Goal: Task Accomplishment & Management: Use online tool/utility

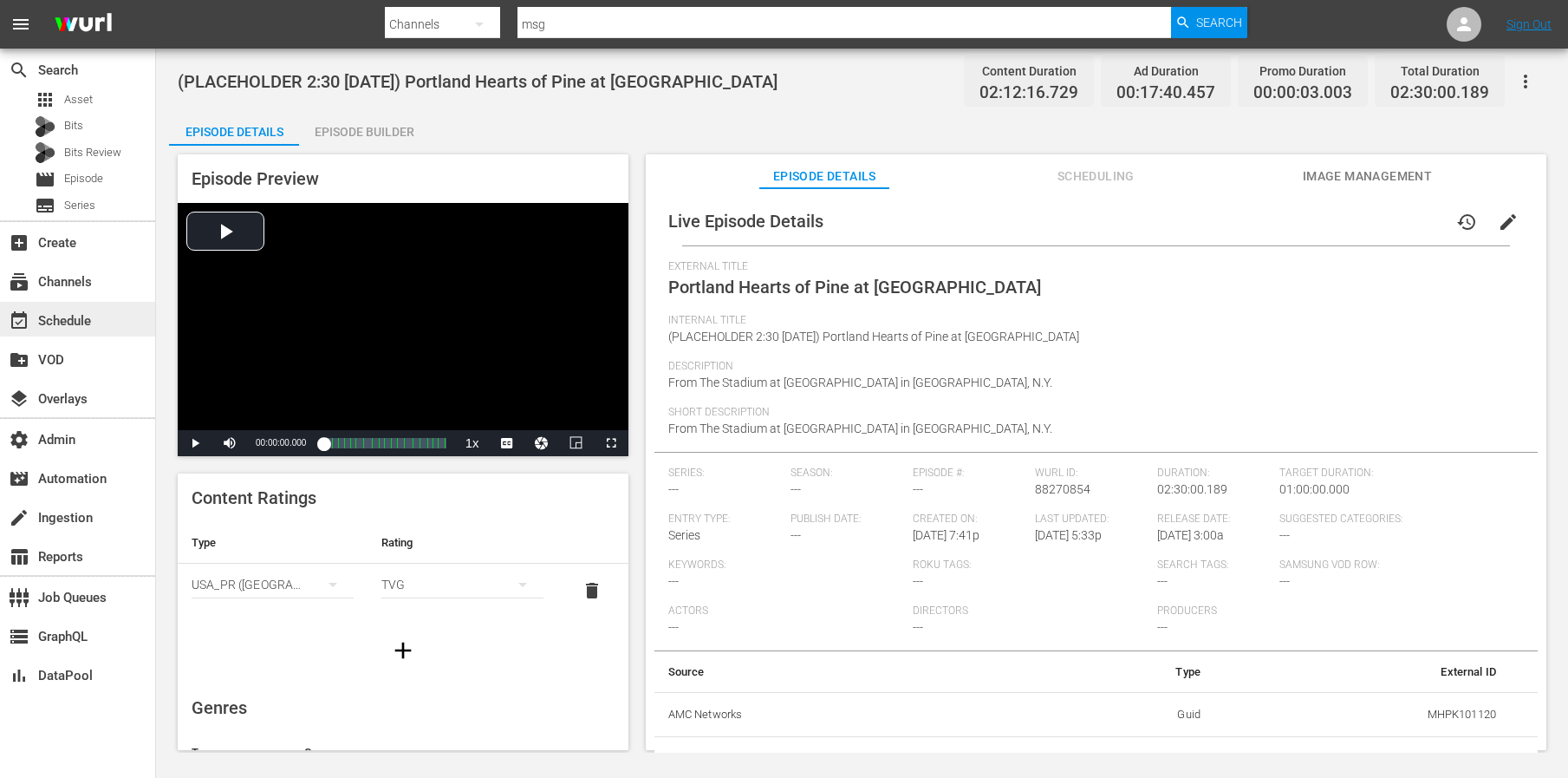
click at [78, 319] on div "event_available Schedule" at bounding box center [48, 318] width 97 height 16
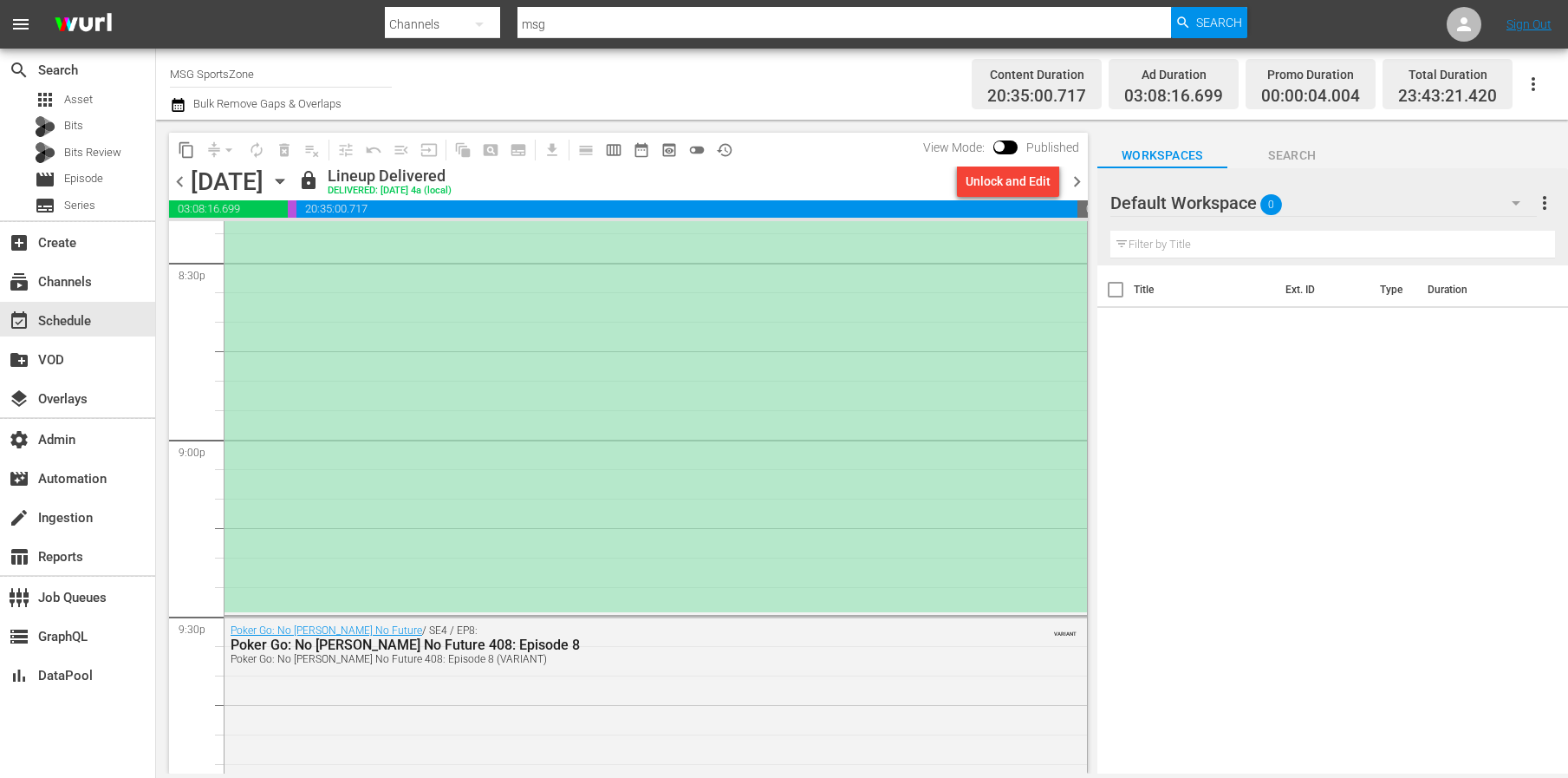
scroll to position [7223, 0]
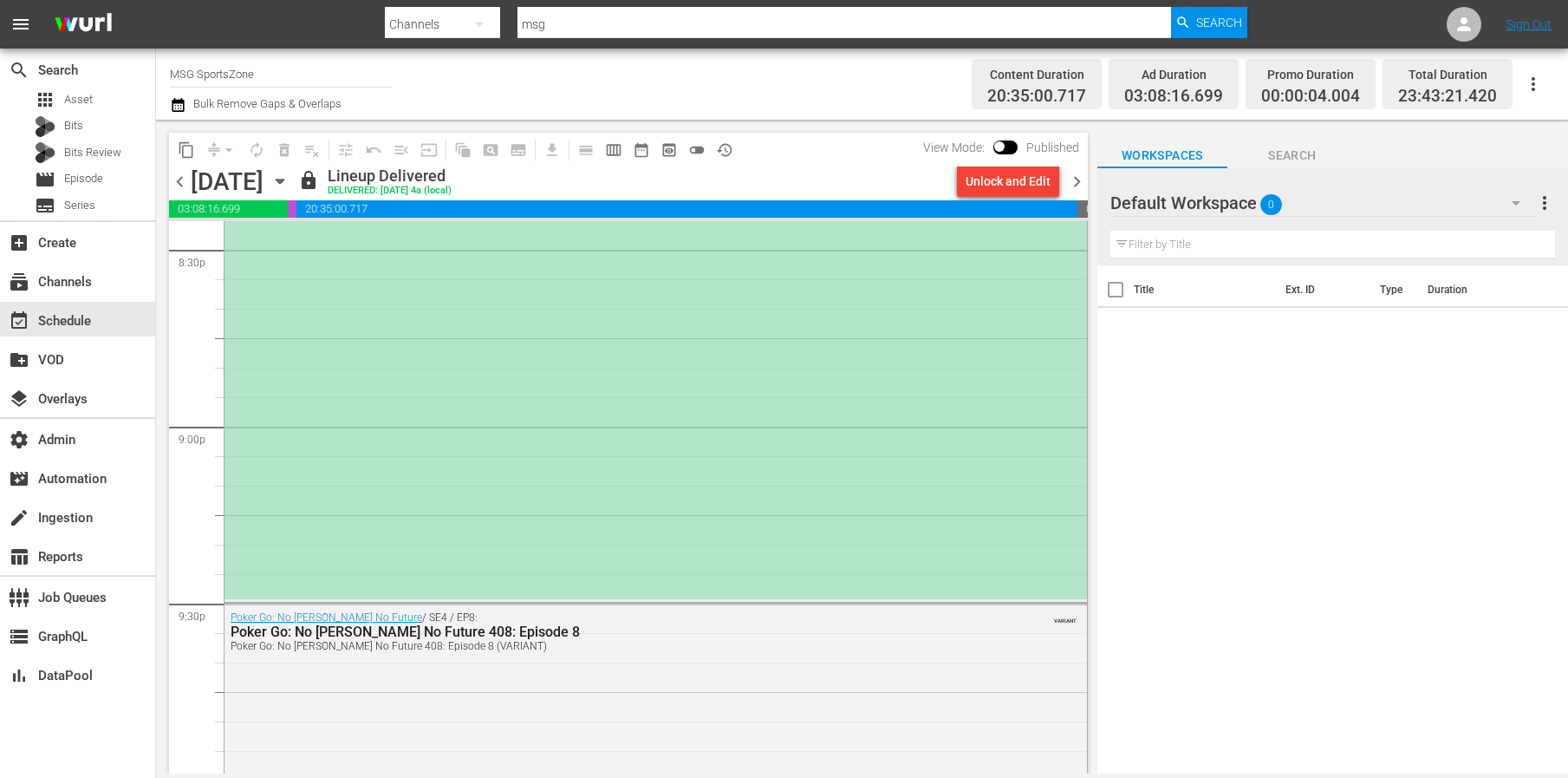
click at [697, 467] on div "(PLACEHOLDER 2:30 [DATE]) Portland Hearts of Pine at [GEOGRAPHIC_DATA]" at bounding box center [655, 159] width 863 height 879
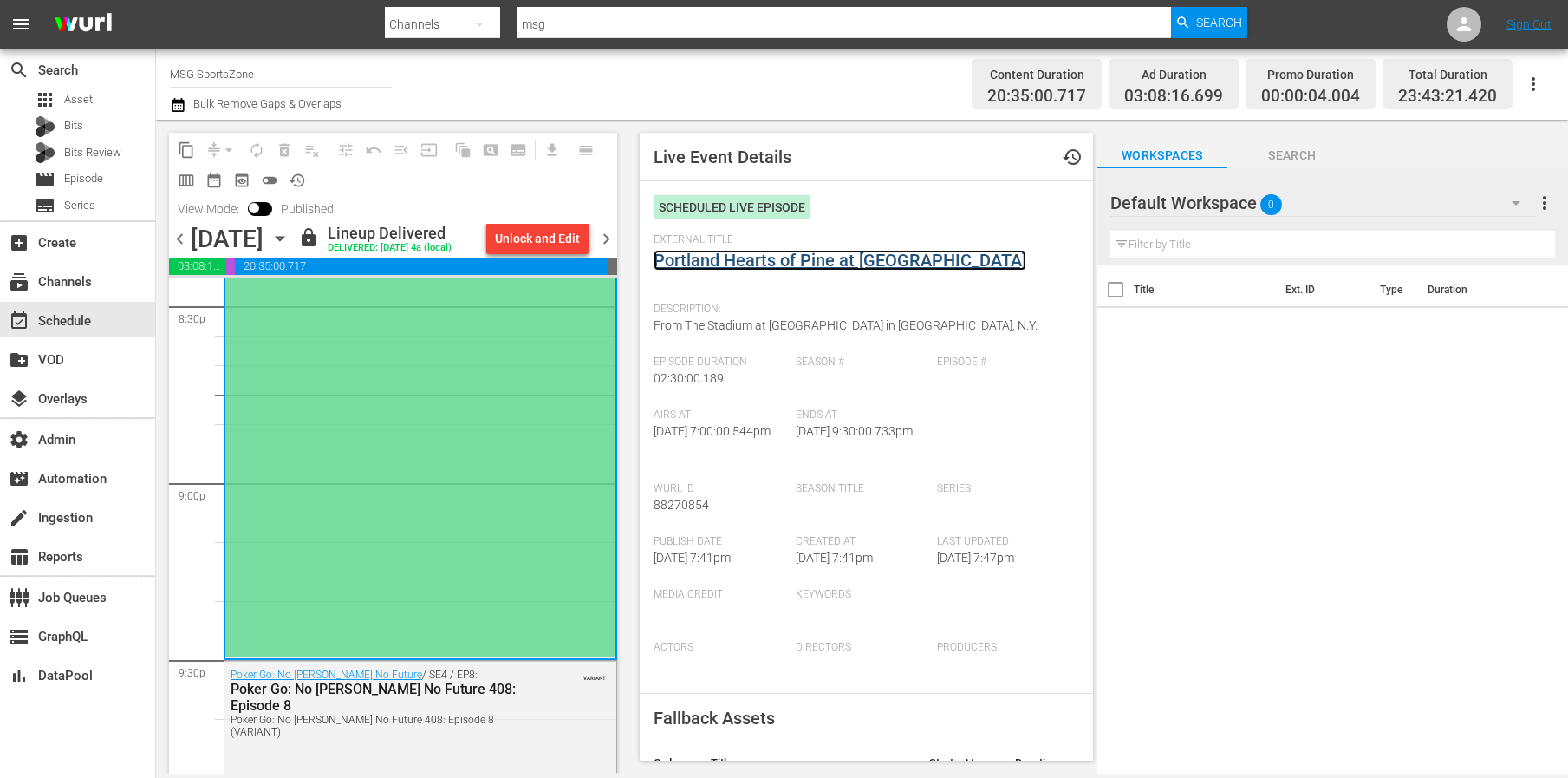
click at [857, 253] on link "Portland Hearts of Pine at [GEOGRAPHIC_DATA]" at bounding box center [839, 260] width 373 height 20
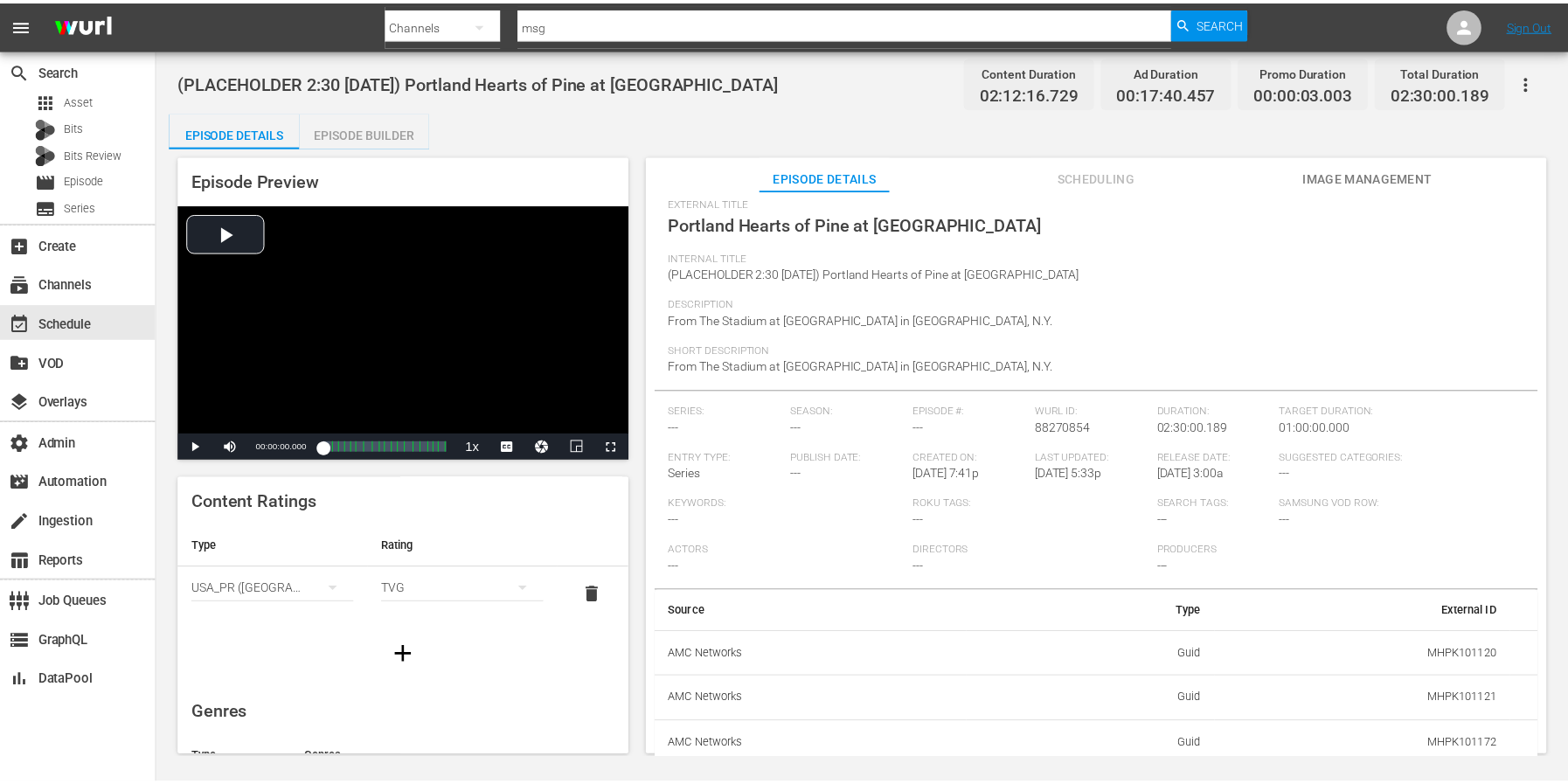
scroll to position [114, 0]
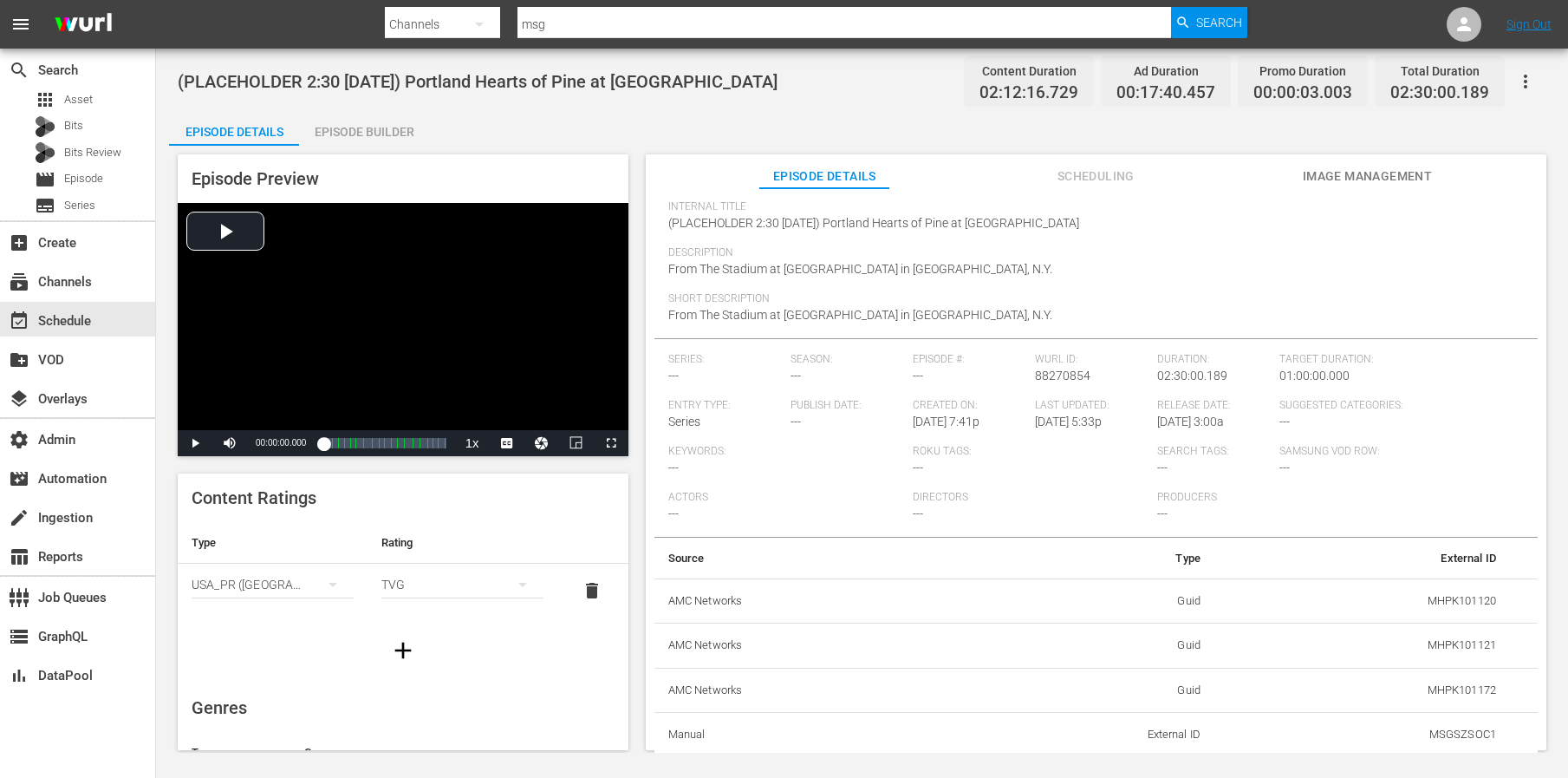
click at [409, 125] on div "Episode Builder" at bounding box center [364, 131] width 130 height 42
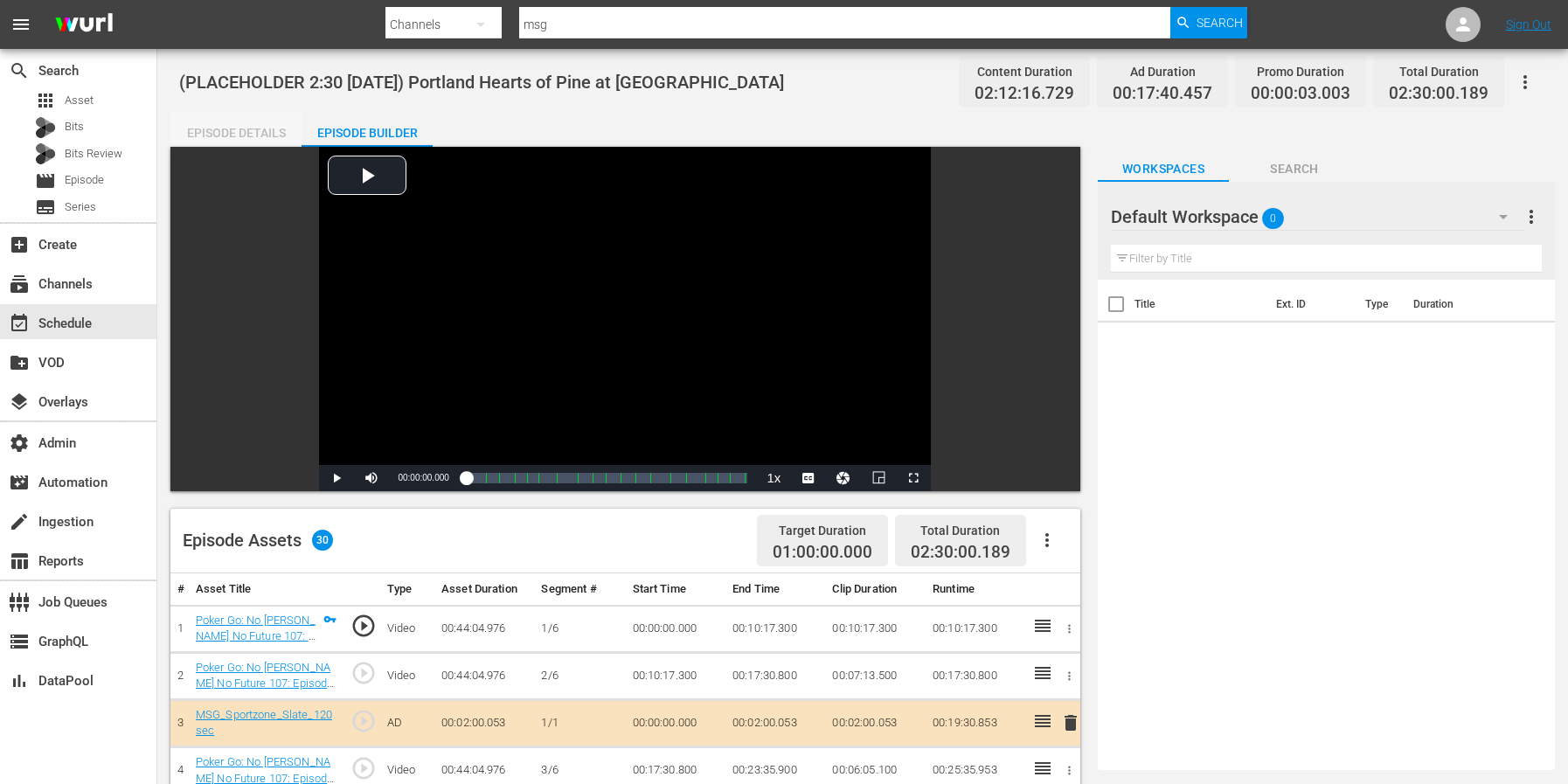
click at [251, 126] on div "Episode Details" at bounding box center [236, 132] width 131 height 42
